Goal: Check status: Check status

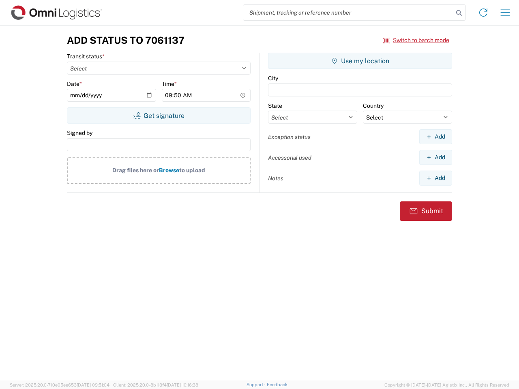
click at [348, 13] on input "search" at bounding box center [348, 12] width 210 height 15
click at [459, 13] on icon at bounding box center [458, 12] width 11 height 11
click at [483, 13] on icon at bounding box center [483, 12] width 13 height 13
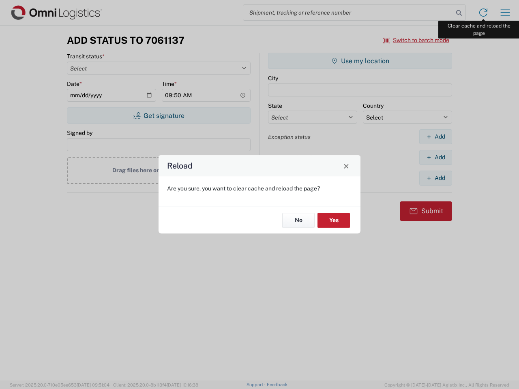
click at [505, 13] on div "Reload Are you sure, you want to clear cache and reload the page? No Yes" at bounding box center [259, 194] width 519 height 389
click at [417, 40] on div "Reload Are you sure, you want to clear cache and reload the page? No Yes" at bounding box center [259, 194] width 519 height 389
click at [159, 116] on div "Reload Are you sure, you want to clear cache and reload the page? No Yes" at bounding box center [259, 194] width 519 height 389
click at [360, 61] on div "Reload Are you sure, you want to clear cache and reload the page? No Yes" at bounding box center [259, 194] width 519 height 389
click at [436, 137] on div "Reload Are you sure, you want to clear cache and reload the page? No Yes" at bounding box center [259, 194] width 519 height 389
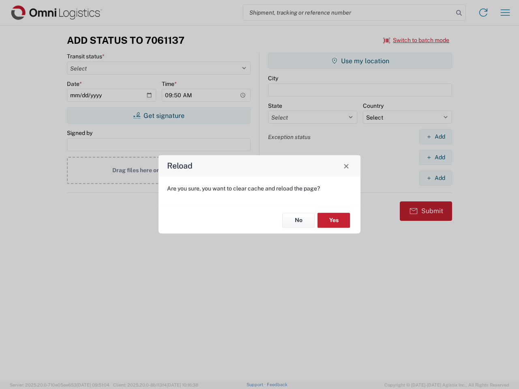
click at [436, 157] on div "Reload Are you sure, you want to clear cache and reload the page? No Yes" at bounding box center [259, 194] width 519 height 389
click at [436, 178] on div "Reload Are you sure, you want to clear cache and reload the page? No Yes" at bounding box center [259, 194] width 519 height 389
